Goal: Task Accomplishment & Management: Complete application form

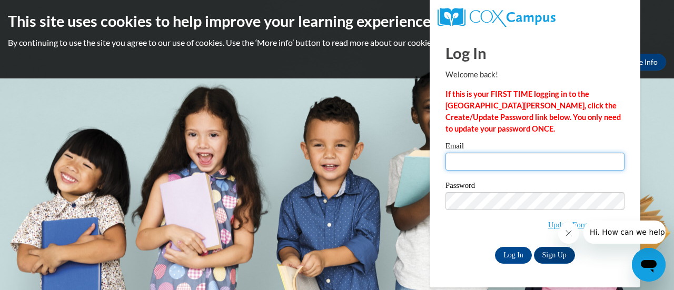
click at [475, 165] on input "Email" at bounding box center [534, 162] width 179 height 18
type input "[EMAIL_ADDRESS][DOMAIN_NAME]"
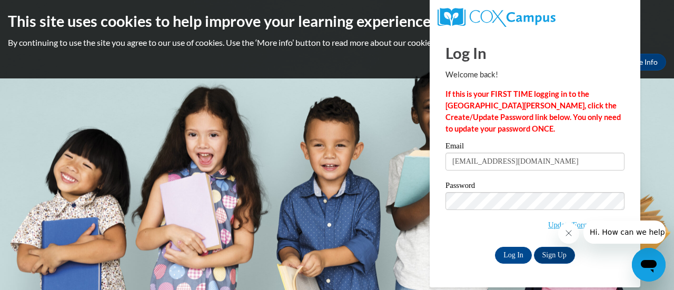
click at [567, 234] on icon "Close message from company" at bounding box center [567, 233] width 5 height 5
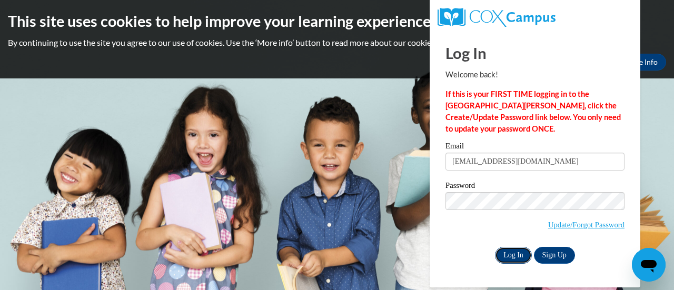
click at [513, 261] on input "Log In" at bounding box center [513, 255] width 37 height 17
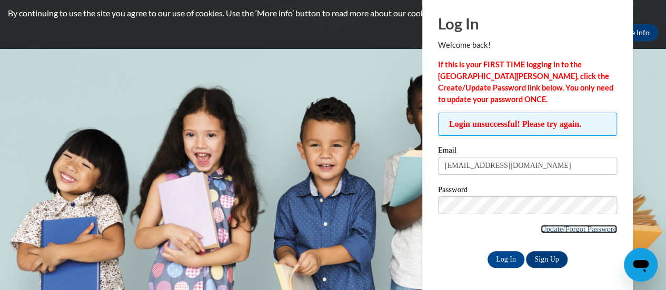
click at [562, 232] on link "Update/Forgot Password" at bounding box center [579, 229] width 76 height 8
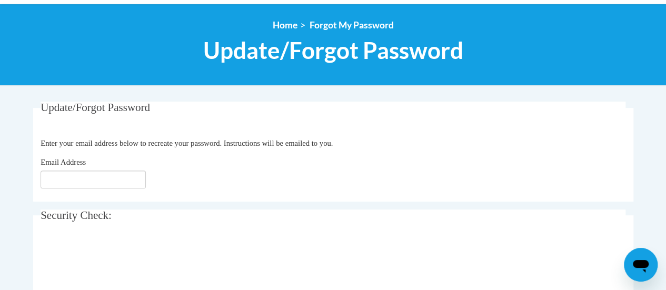
scroll to position [138, 0]
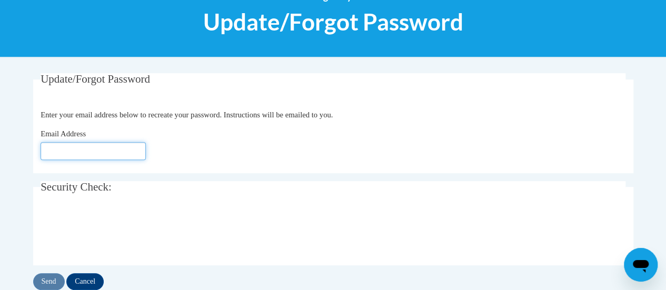
click at [127, 145] on input "Email Address" at bounding box center [93, 151] width 105 height 18
type input "[EMAIL_ADDRESS][DOMAIN_NAME]"
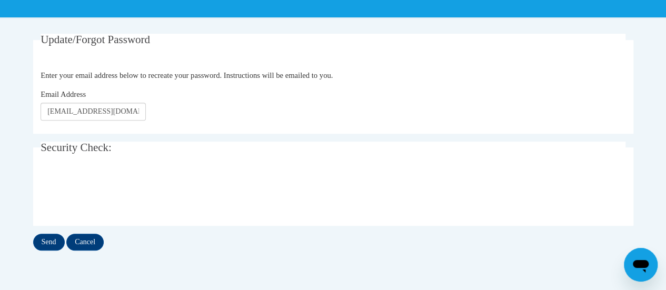
scroll to position [181, 0]
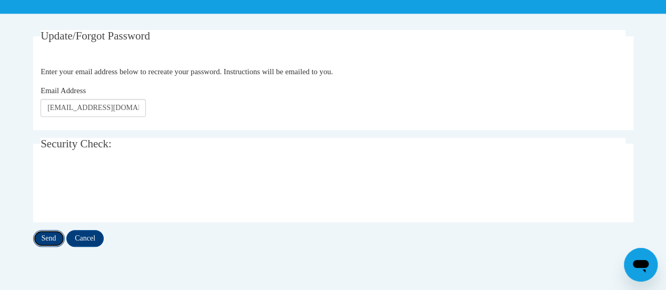
click at [56, 233] on input "Send" at bounding box center [49, 238] width 32 height 17
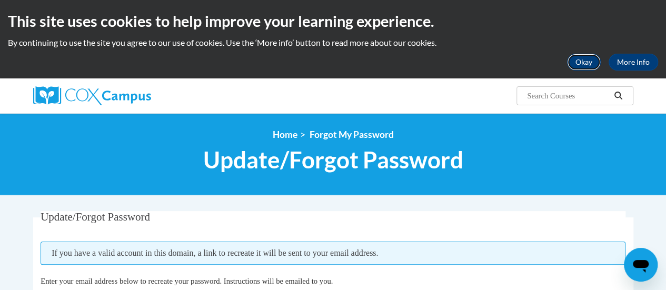
click at [585, 63] on button "Okay" at bounding box center [584, 62] width 34 height 17
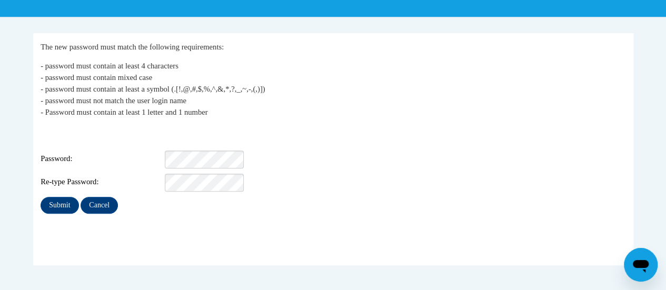
scroll to position [178, 0]
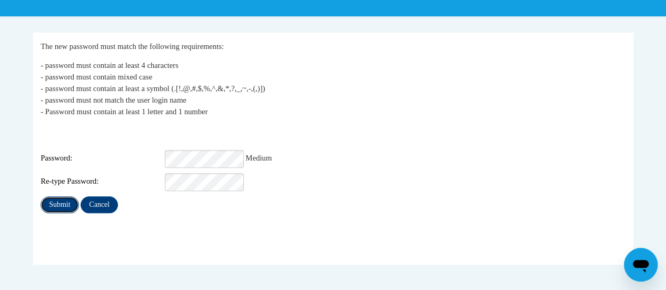
click at [62, 196] on input "Submit" at bounding box center [60, 204] width 38 height 17
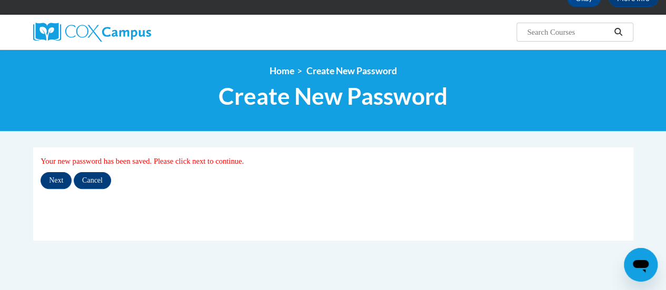
scroll to position [66, 0]
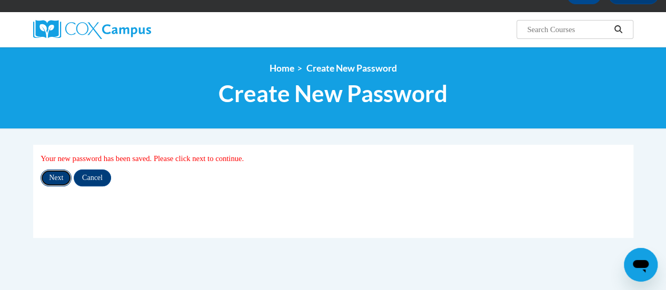
click at [58, 177] on input "Next" at bounding box center [56, 177] width 31 height 17
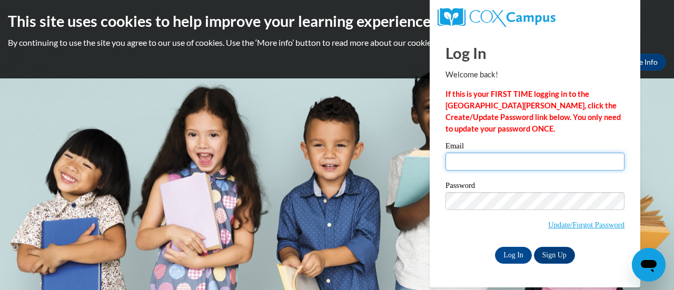
click at [467, 158] on input "Email" at bounding box center [534, 162] width 179 height 18
type input "jaegert@w-csd.org"
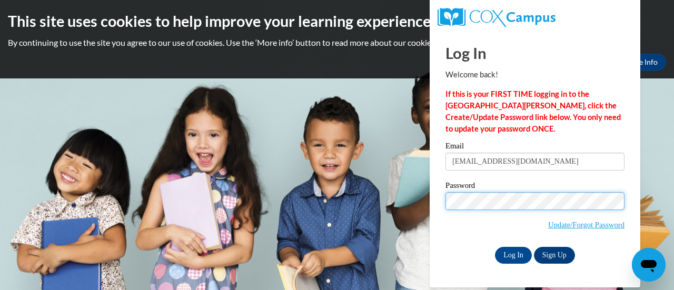
click at [495, 247] on input "Log In" at bounding box center [513, 255] width 37 height 17
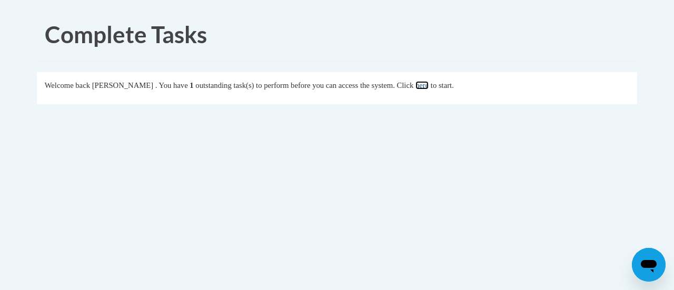
click at [428, 87] on link "here" at bounding box center [421, 85] width 13 height 8
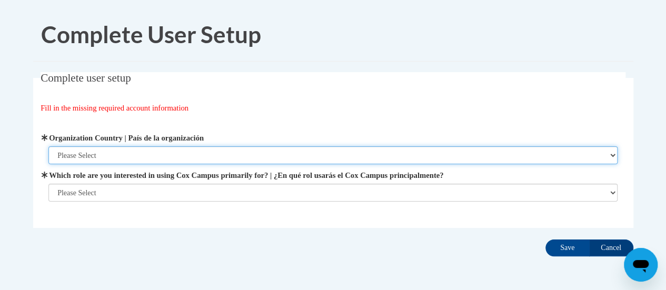
click at [175, 154] on select "Please Select [GEOGRAPHIC_DATA] | [GEOGRAPHIC_DATA] Outside of [GEOGRAPHIC_DATA…" at bounding box center [332, 155] width 569 height 18
select select "ad49bcad-a171-4b2e-b99c-48b446064914"
click at [48, 146] on select "Please Select United States | Estados Unidos Outside of the United States | Fue…" at bounding box center [332, 155] width 569 height 18
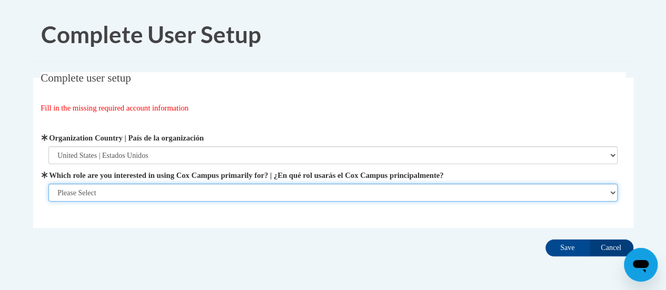
click at [149, 195] on select "Please Select College/University | Colegio/Universidad Community/Nonprofit Part…" at bounding box center [332, 193] width 569 height 18
select select "fbf2d438-af2f-41f8-98f1-81c410e29de3"
click at [48, 202] on select "Please Select College/University | Colegio/Universidad Community/Nonprofit Part…" at bounding box center [332, 193] width 569 height 18
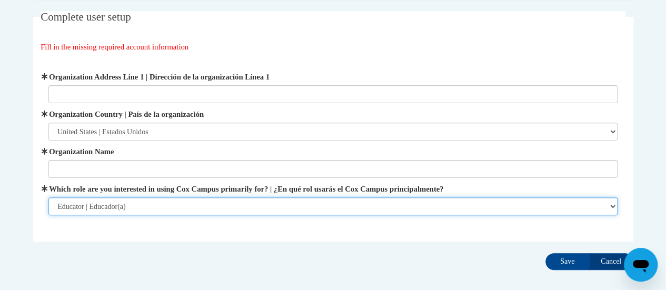
scroll to position [62, 0]
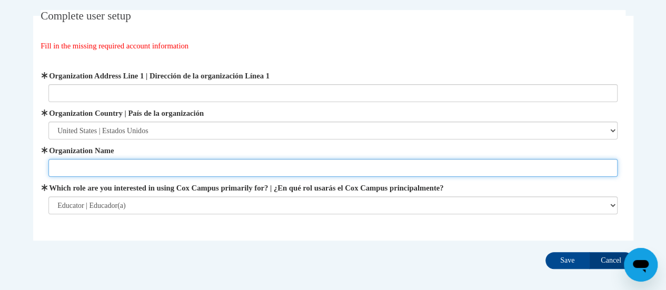
click at [118, 168] on input "Organization Name" at bounding box center [332, 168] width 569 height 18
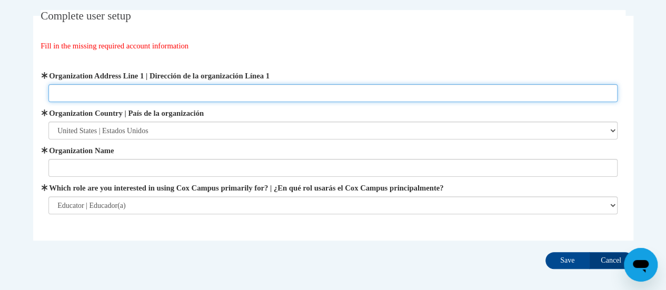
click at [131, 93] on input "Organization Address Line 1 | Dirección de la organización Línea 1" at bounding box center [332, 93] width 569 height 18
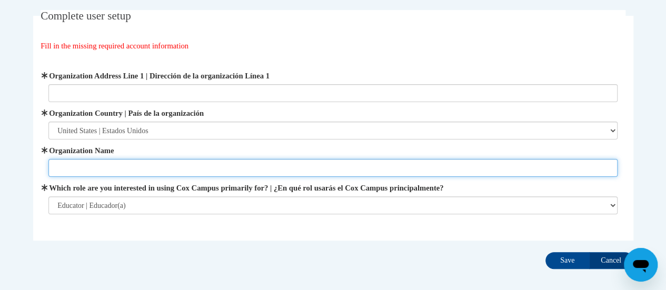
click at [117, 171] on input "Organization Name" at bounding box center [332, 168] width 569 height 18
type input "Winneconne Community School District"
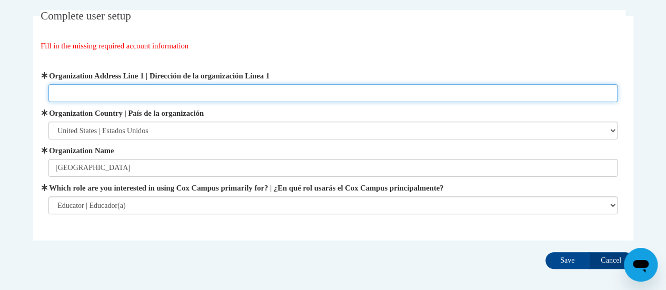
click at [98, 92] on input "Organization Address Line 1 | Dirección de la organización Línea 1" at bounding box center [332, 93] width 569 height 18
click at [107, 94] on input "Organization Address Line 1 | Dirección de la organización Línea 1" at bounding box center [332, 93] width 569 height 18
paste input "2"
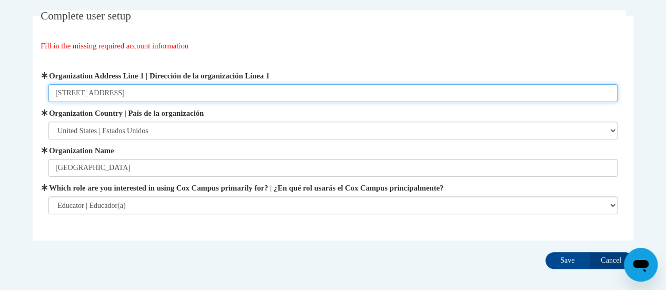
type input "233 S. Third Ave"
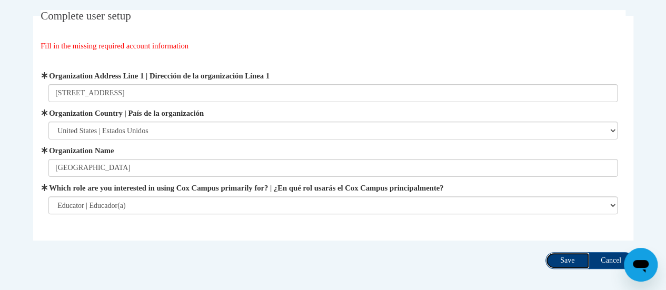
click at [568, 261] on input "Save" at bounding box center [567, 260] width 44 height 17
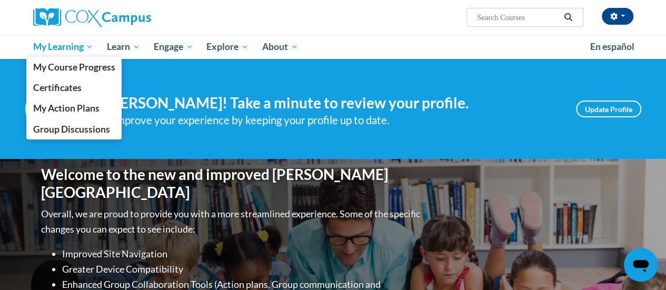
click at [70, 49] on span "My Learning" at bounding box center [63, 47] width 61 height 13
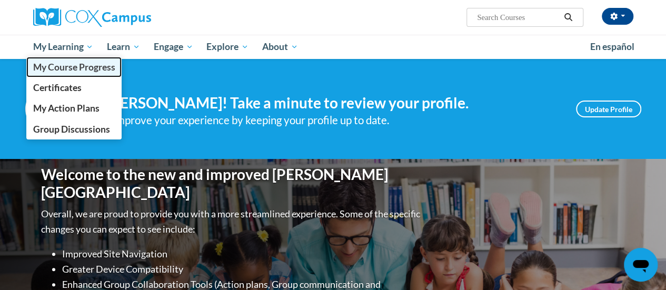
click at [70, 67] on span "My Course Progress" at bounding box center [74, 67] width 82 height 11
